Goal: Task Accomplishment & Management: Complete application form

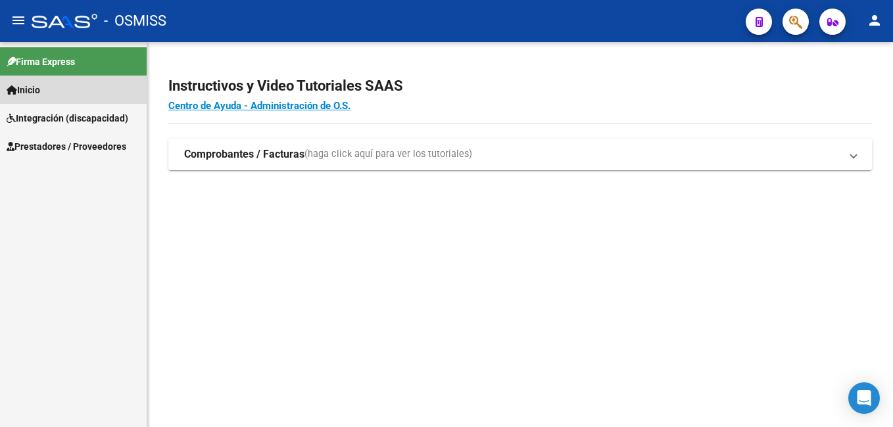
click at [40, 87] on span "Inicio" at bounding box center [24, 90] width 34 height 14
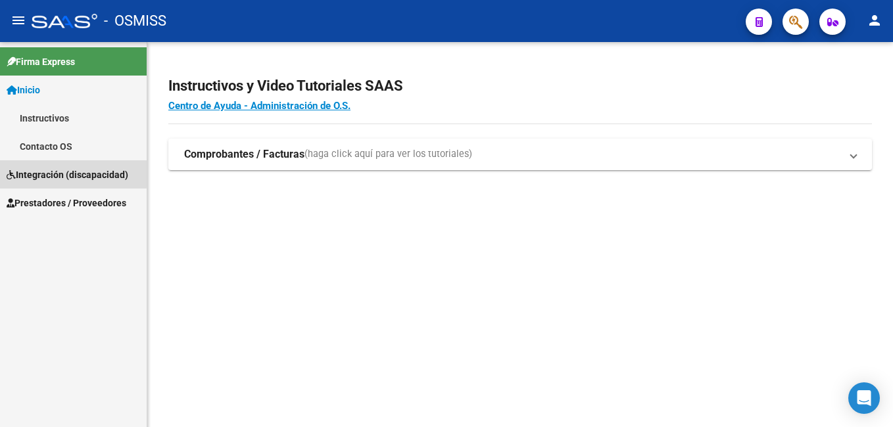
click at [51, 172] on span "Integración (discapacidad)" at bounding box center [68, 175] width 122 height 14
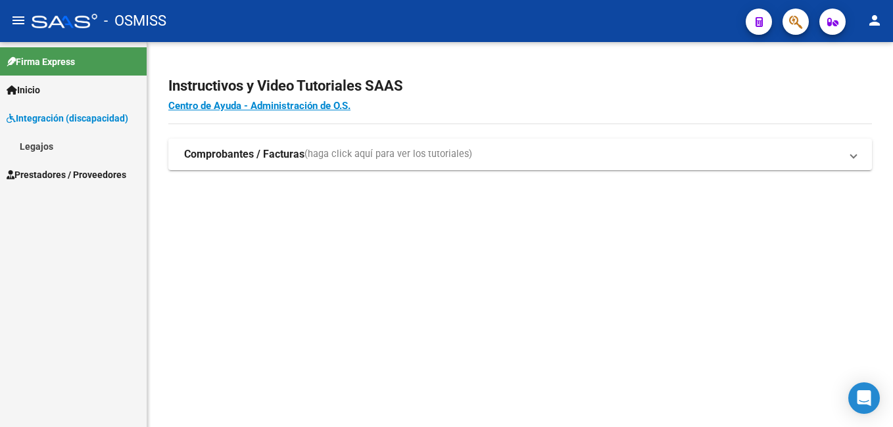
click at [43, 144] on link "Legajos" at bounding box center [73, 146] width 147 height 28
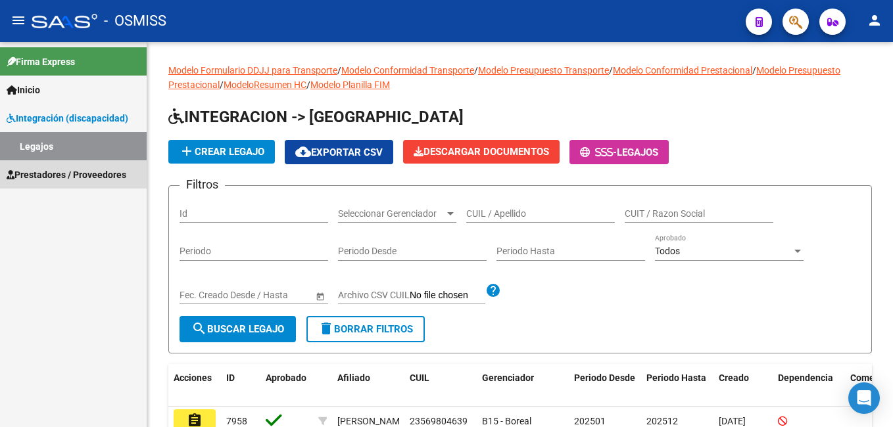
click at [82, 172] on span "Prestadores / Proveedores" at bounding box center [67, 175] width 120 height 14
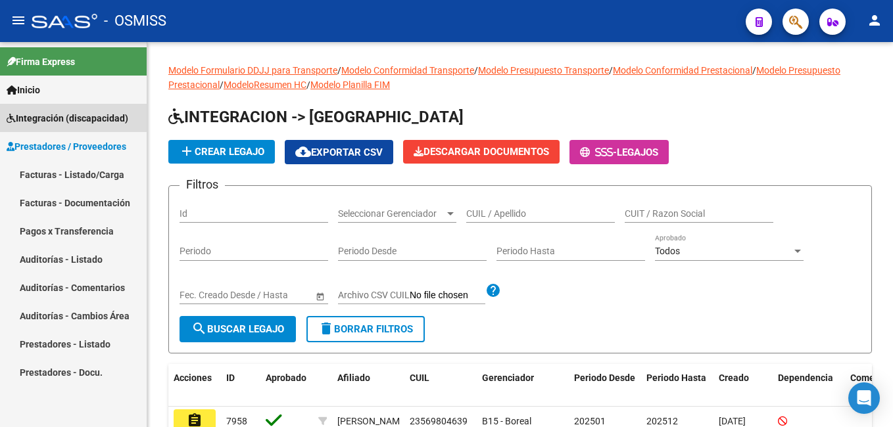
click at [60, 118] on span "Integración (discapacidad)" at bounding box center [68, 118] width 122 height 14
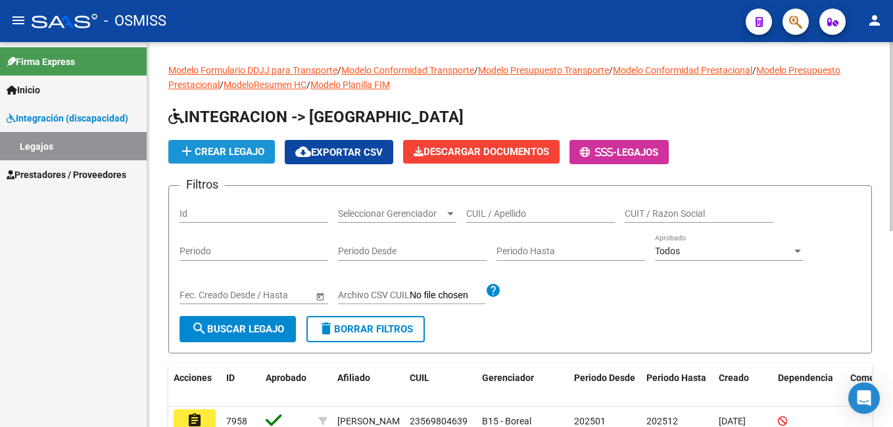
click at [239, 149] on span "add Crear Legajo" at bounding box center [221, 152] width 85 height 12
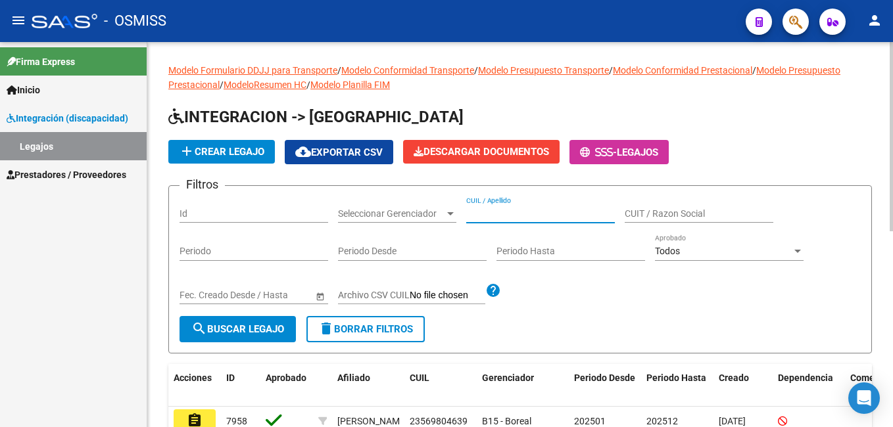
click at [475, 209] on input "CUIL / Apellido" at bounding box center [540, 213] width 149 height 11
click at [467, 208] on input "CUIL / Apellido" at bounding box center [540, 213] width 149 height 11
paste input "20566727251"
type input "20566727251"
click at [247, 333] on span "search Buscar Legajo" at bounding box center [237, 330] width 93 height 12
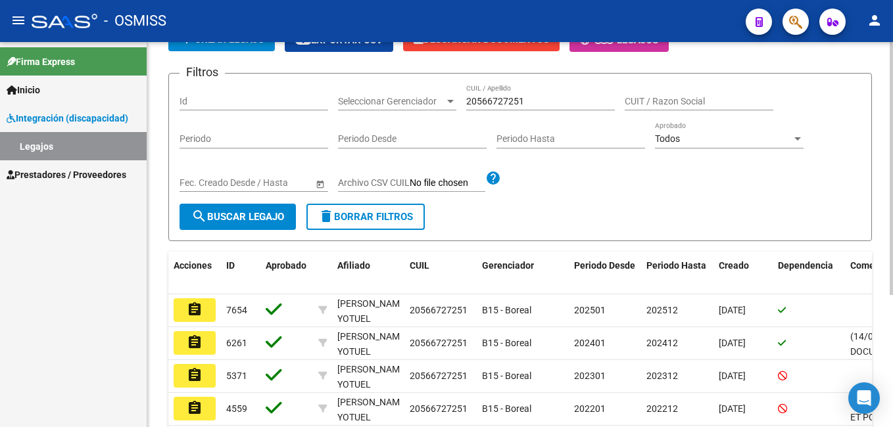
scroll to position [132, 0]
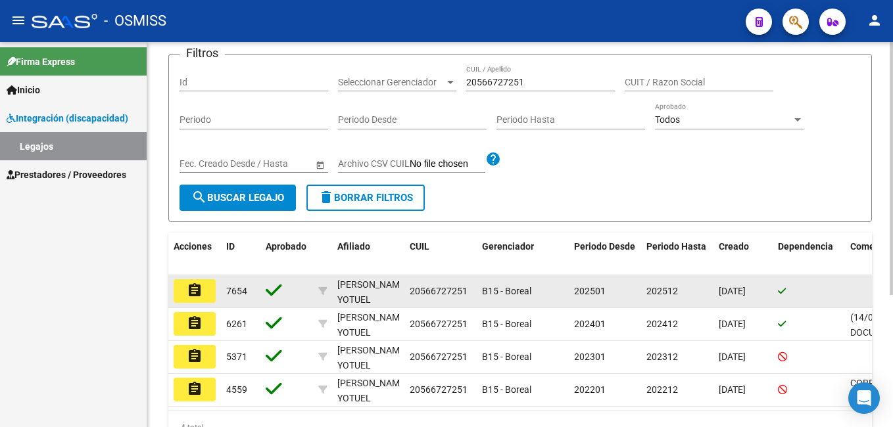
click at [193, 290] on mat-icon "assignment" at bounding box center [195, 291] width 16 height 16
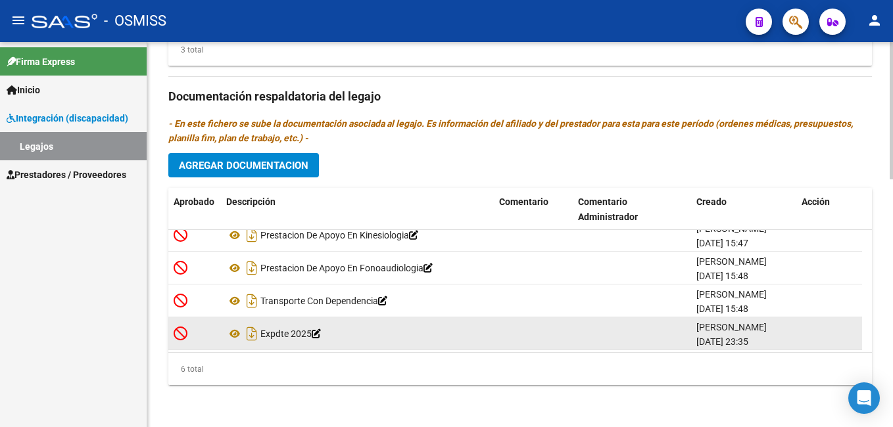
scroll to position [80, 0]
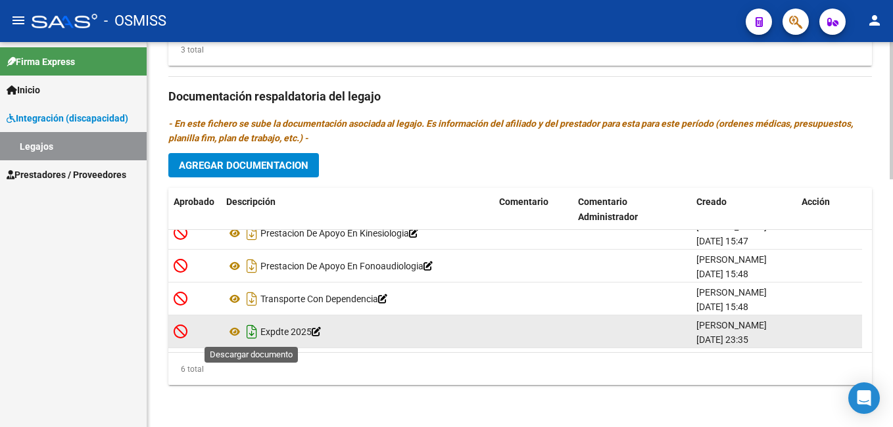
click at [254, 333] on icon "Descargar documento" at bounding box center [251, 332] width 17 height 21
